Goal: Information Seeking & Learning: Learn about a topic

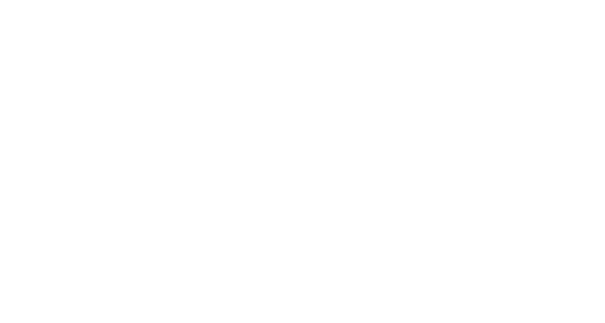
scroll to position [13534589, 0]
